Goal: Navigation & Orientation: Find specific page/section

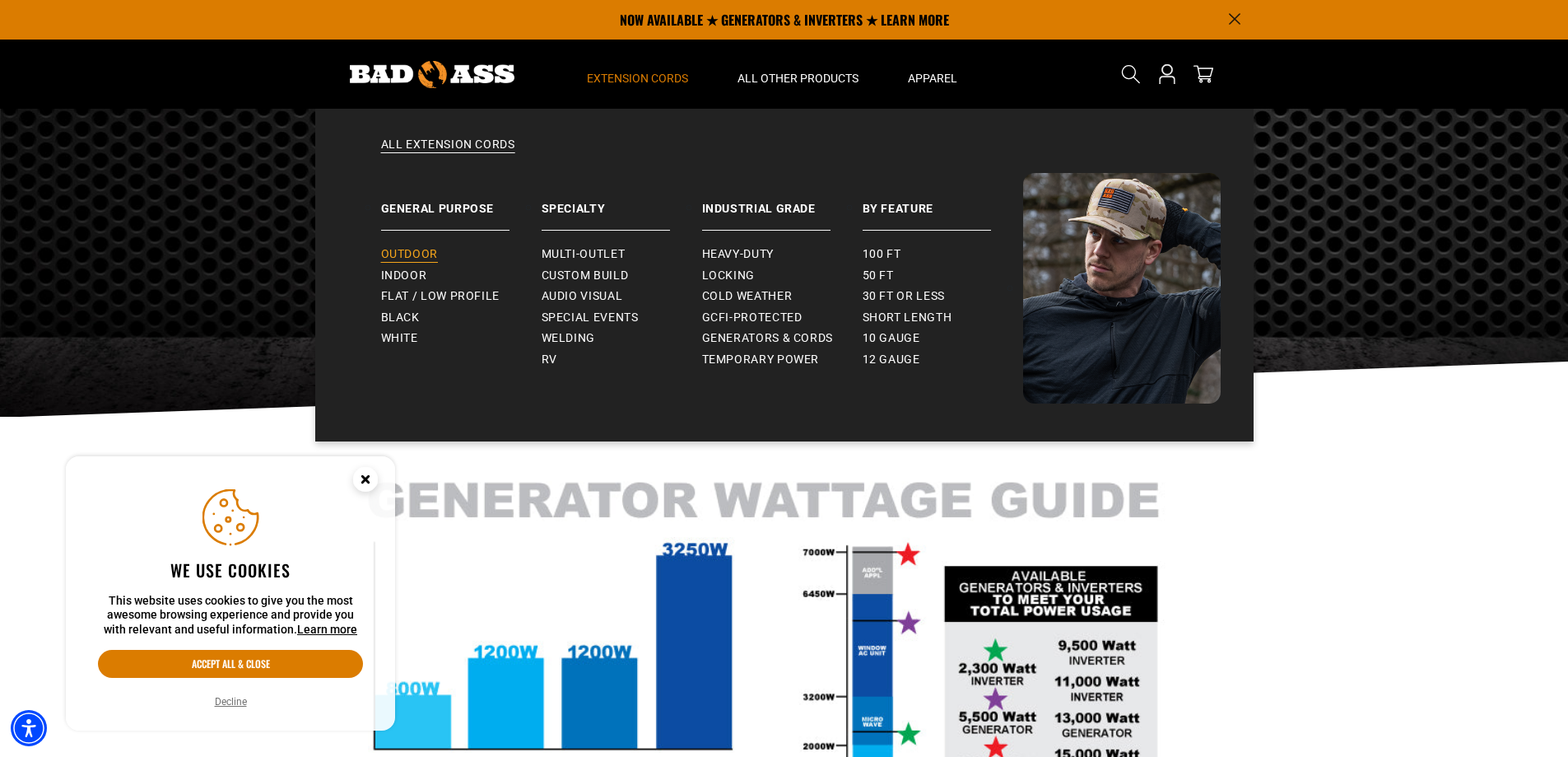
click at [409, 254] on span "Outdoor" at bounding box center [409, 254] width 56 height 15
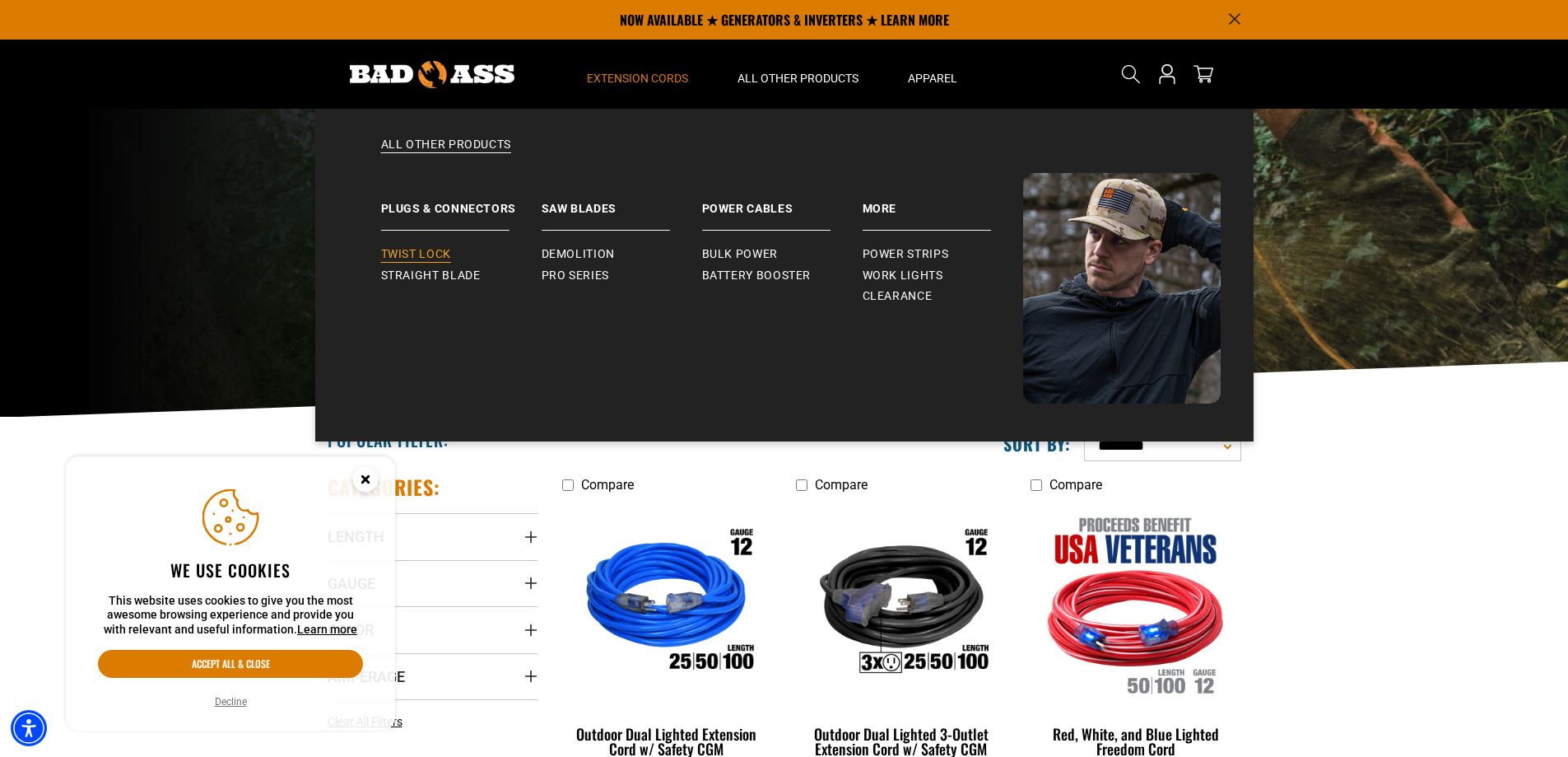
click at [414, 254] on span "Twist Lock" at bounding box center [416, 254] width 70 height 15
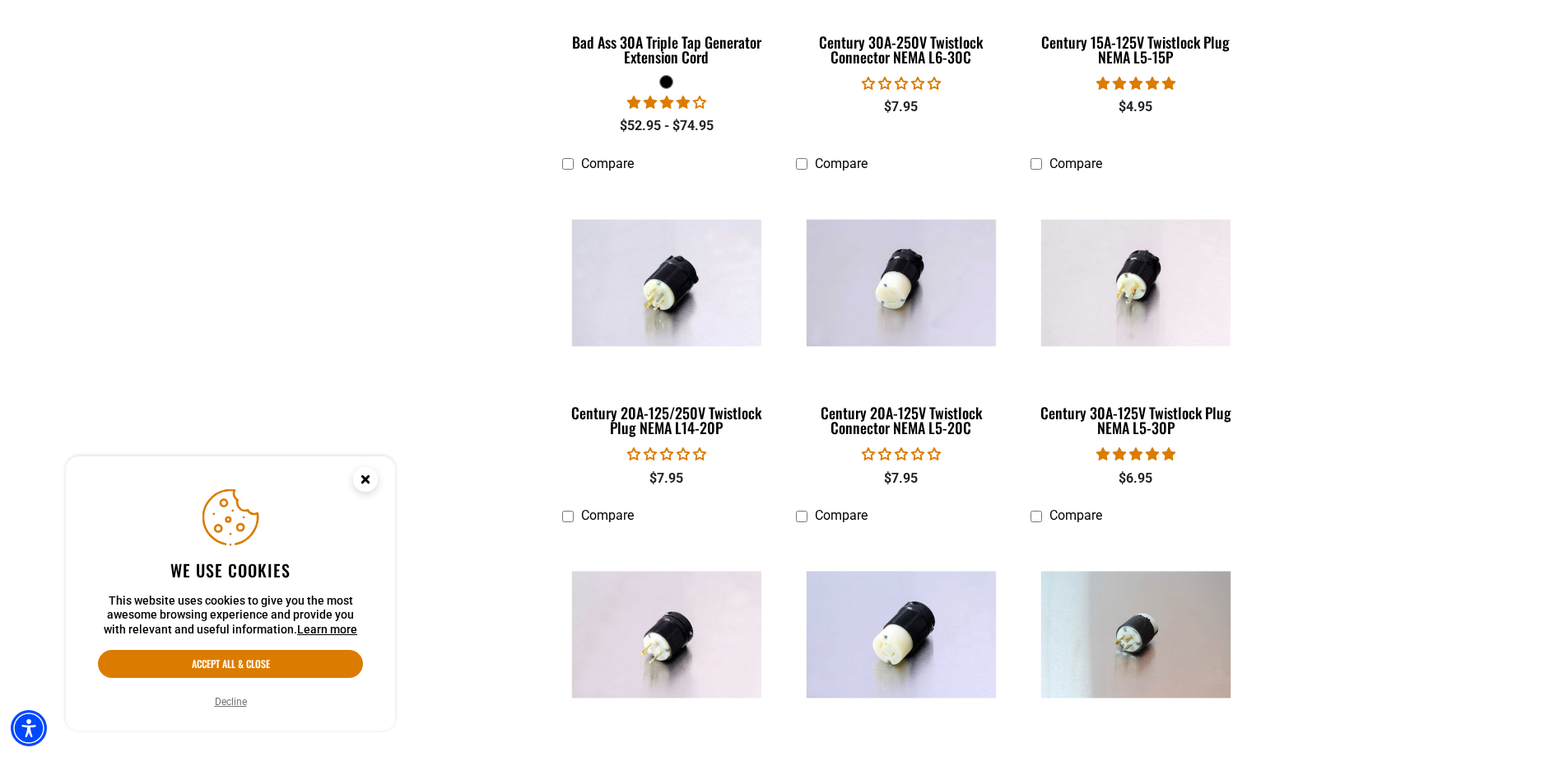
scroll to position [1647, 0]
